Goal: Task Accomplishment & Management: Use online tool/utility

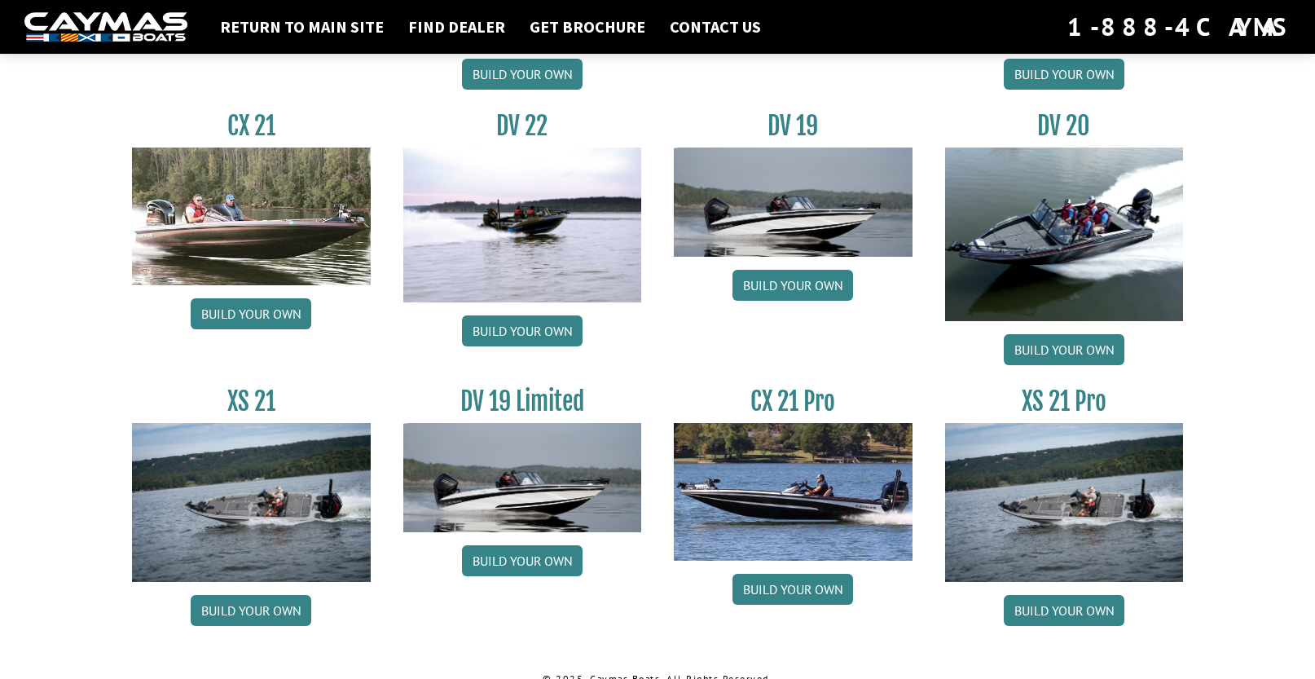
scroll to position [1911, 0]
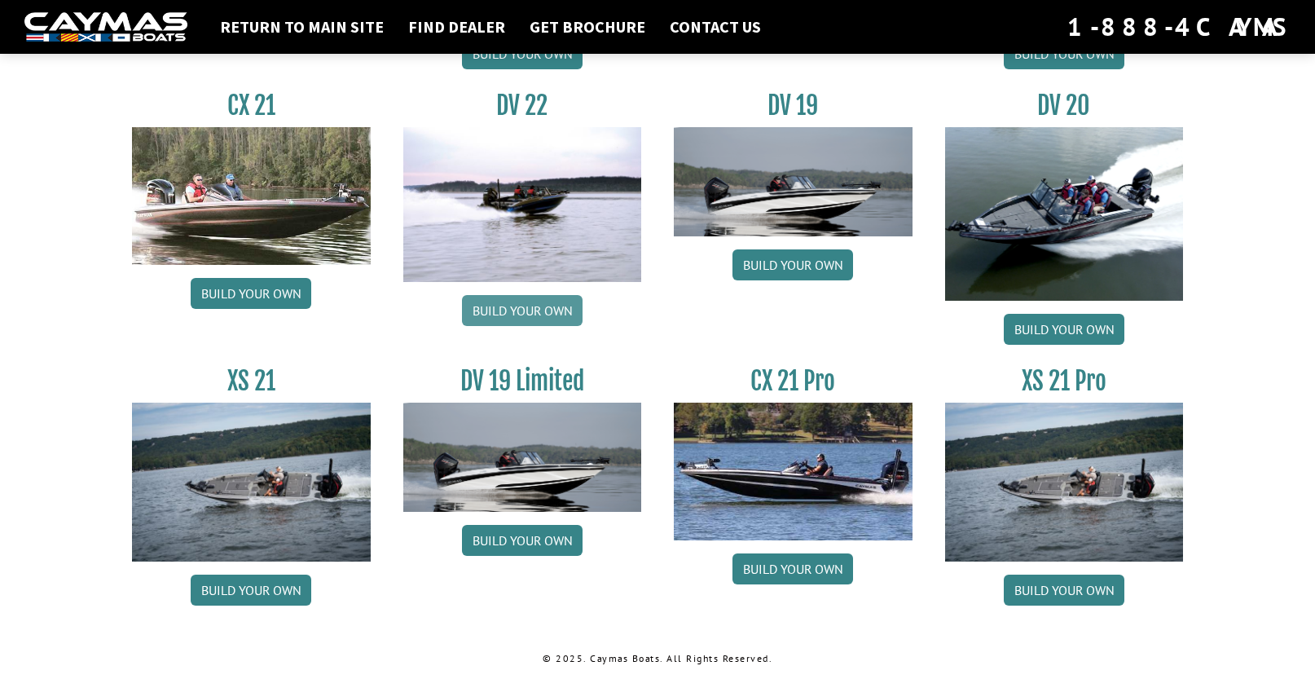
click at [508, 312] on link "Build your own" at bounding box center [522, 310] width 121 height 31
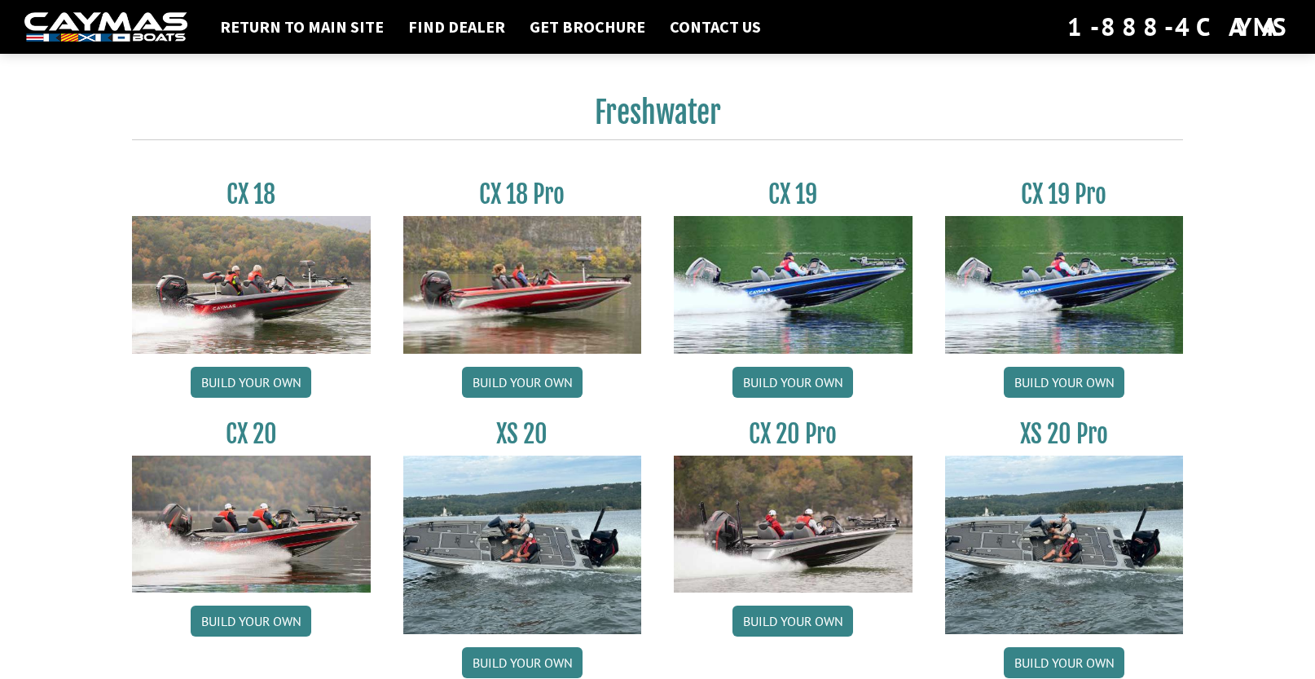
scroll to position [1178, 0]
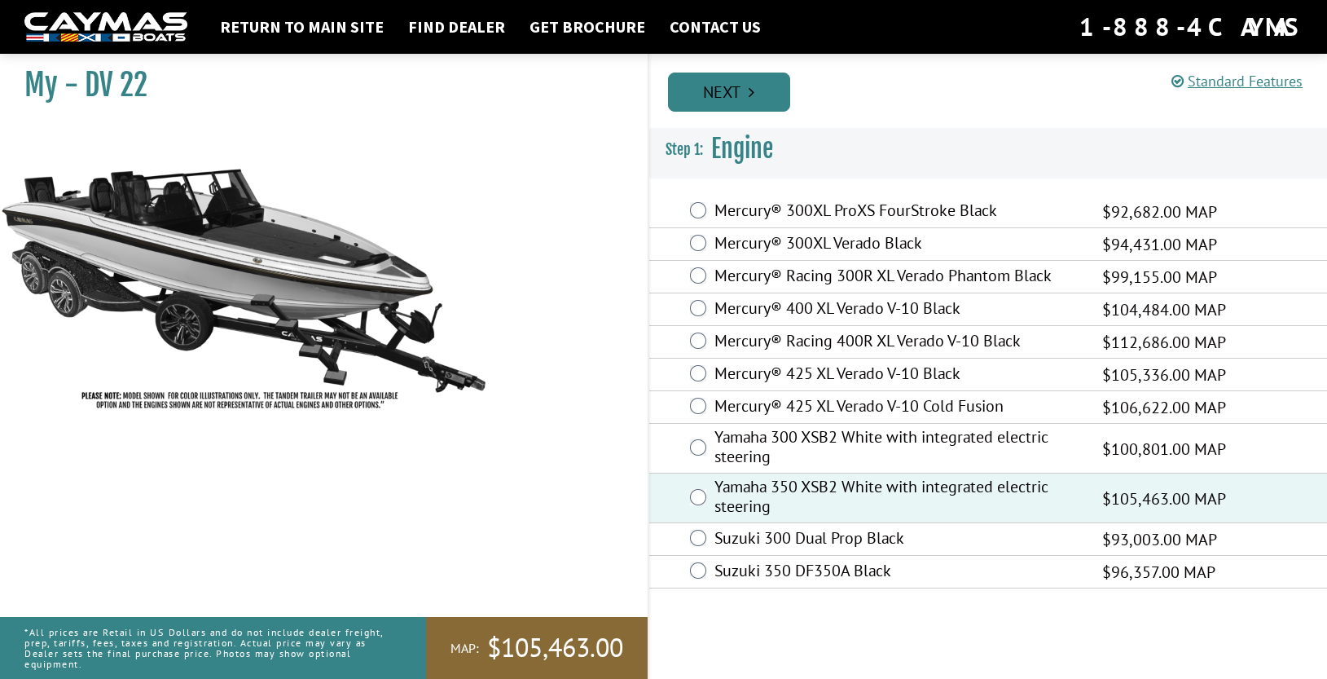
click at [726, 82] on link "Next" at bounding box center [729, 92] width 122 height 39
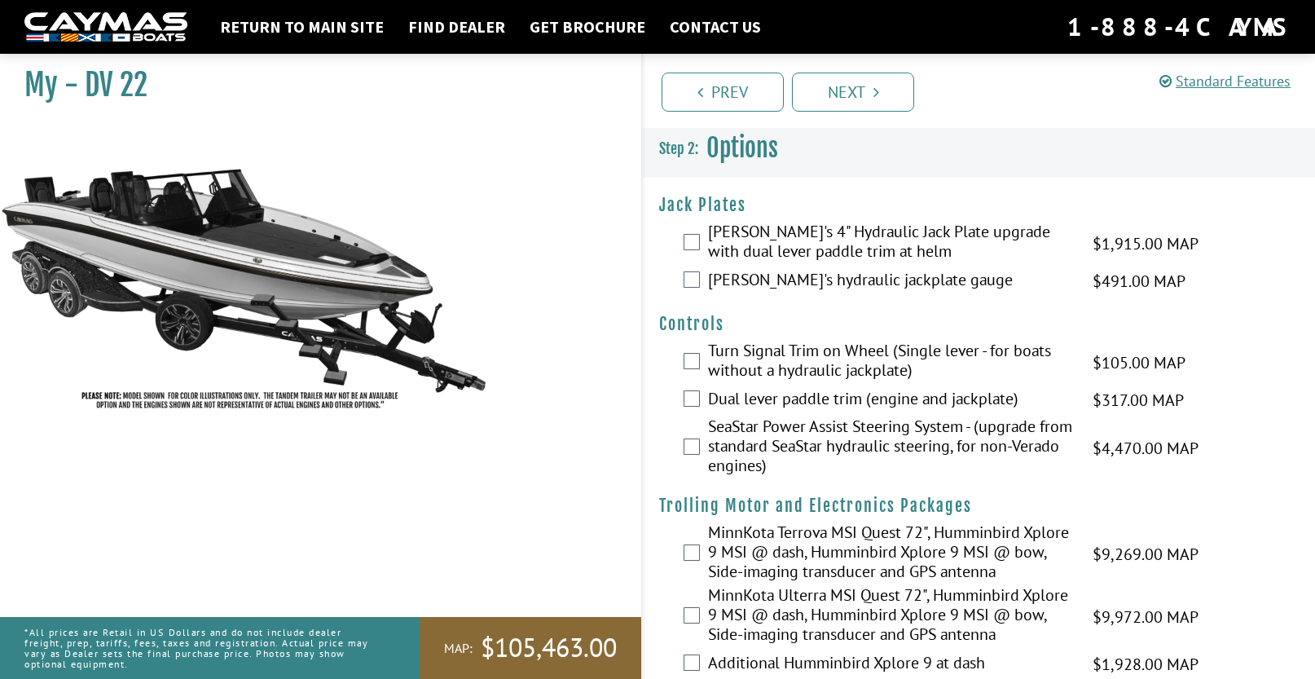
click at [683, 241] on div "Bob's 4" Hydraulic Jack Plate upgrade with dual lever paddle trim at helm $1,91…" at bounding box center [979, 243] width 672 height 43
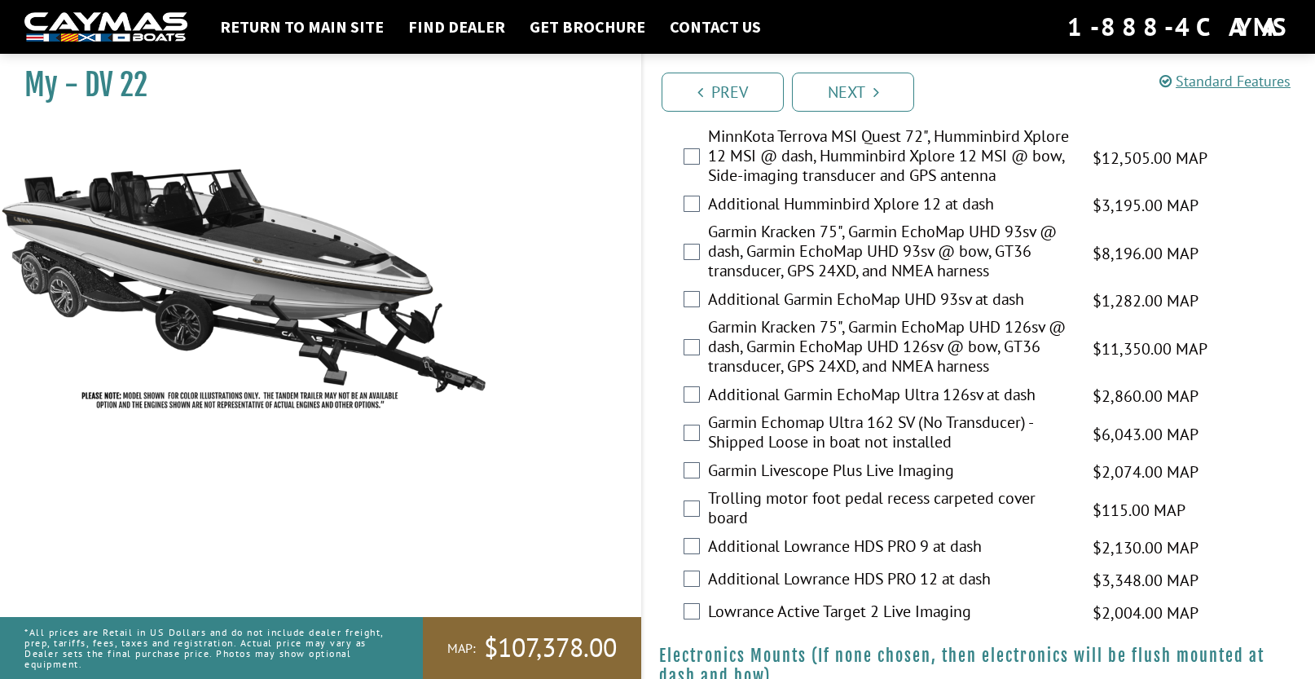
scroll to position [455, 0]
